Goal: Task Accomplishment & Management: Use online tool/utility

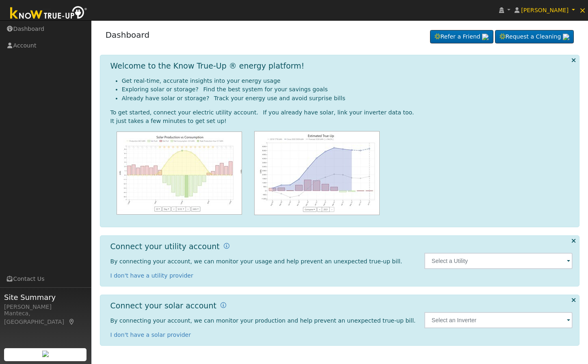
click at [501, 276] on div at bounding box center [498, 261] width 157 height 38
click at [493, 264] on input "text" at bounding box center [498, 261] width 149 height 16
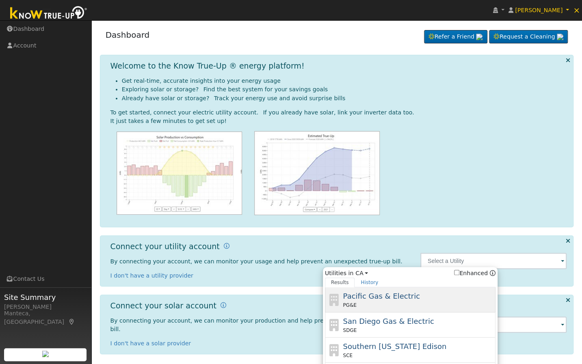
click at [406, 298] on span "Pacific Gas & Electric" at bounding box center [381, 296] width 77 height 9
type input "PG&E"
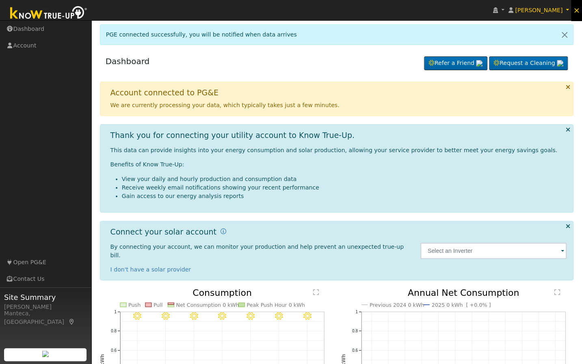
click at [576, 13] on span "×" at bounding box center [576, 10] width 7 height 10
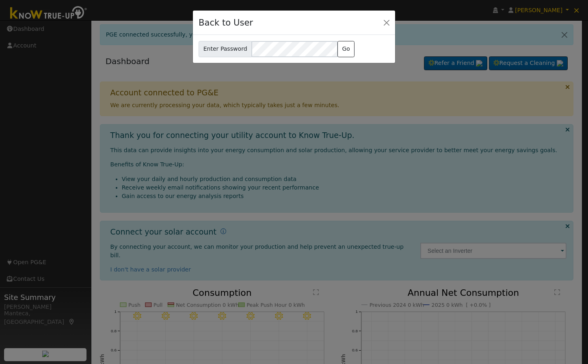
click at [350, 52] on div "Enter Password [PERSON_NAME][EMAIL_ADDRESS][DOMAIN_NAME] Go" at bounding box center [294, 49] width 191 height 16
click at [343, 52] on button "Go" at bounding box center [346, 49] width 17 height 16
